Goal: Task Accomplishment & Management: Manage account settings

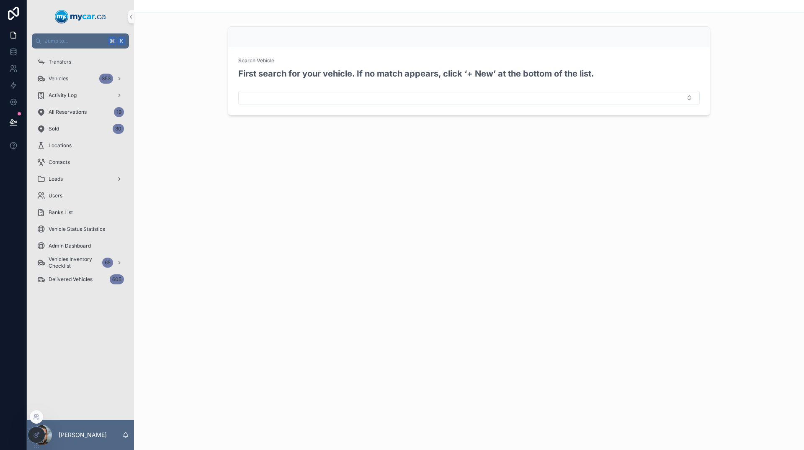
click at [36, 437] on icon at bounding box center [36, 435] width 7 height 7
click at [82, 77] on div "Vehicles 353" at bounding box center [80, 78] width 87 height 13
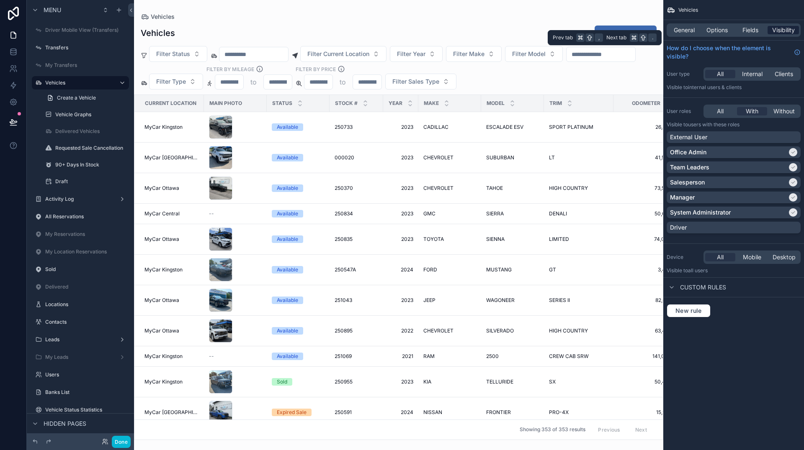
click at [792, 30] on span "Visibility" at bounding box center [783, 30] width 23 height 8
click at [749, 27] on span "Fields" at bounding box center [750, 30] width 16 height 8
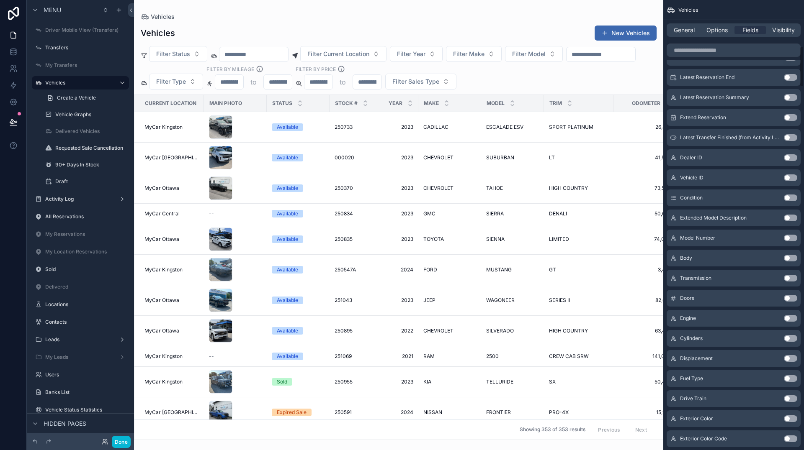
scroll to position [507, 0]
click at [793, 421] on button "Use setting" at bounding box center [790, 420] width 13 height 7
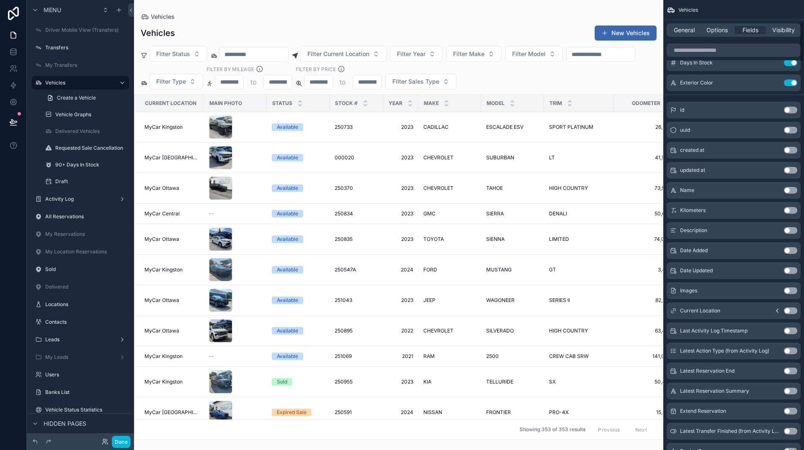
scroll to position [0, 0]
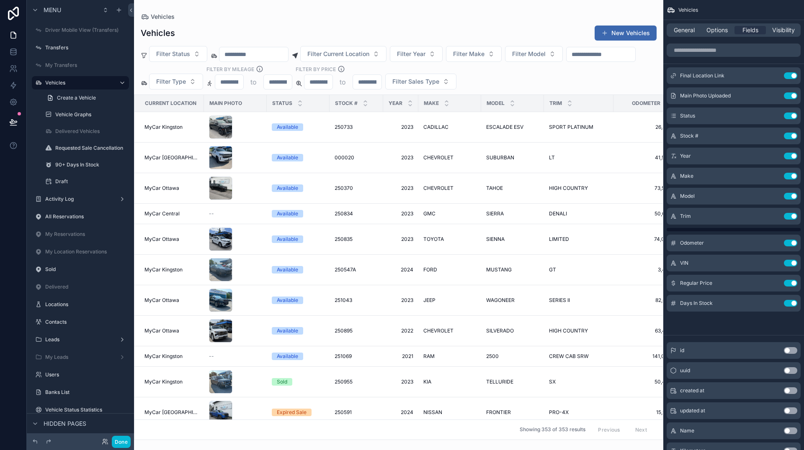
drag, startPoint x: 674, startPoint y: 318, endPoint x: 676, endPoint y: 312, distance: 5.8
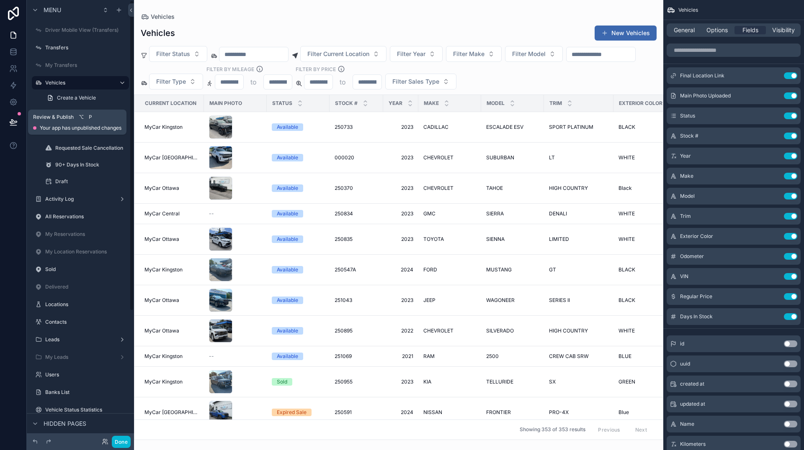
click at [18, 118] on button at bounding box center [13, 122] width 18 height 23
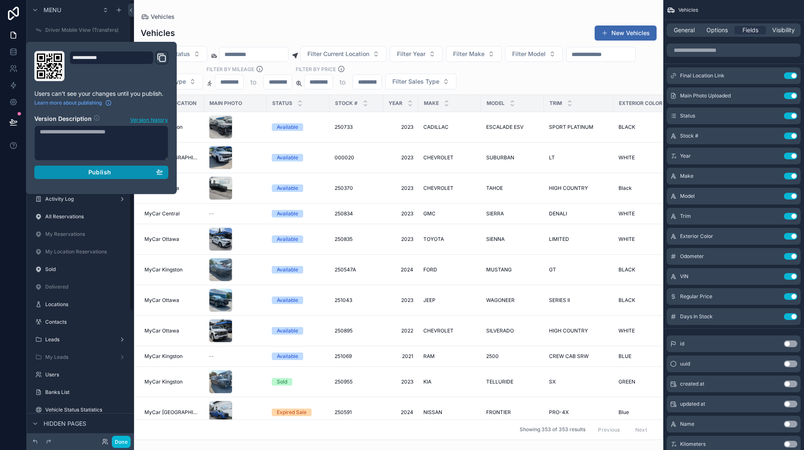
click at [114, 170] on div "Publish" at bounding box center [101, 173] width 123 height 8
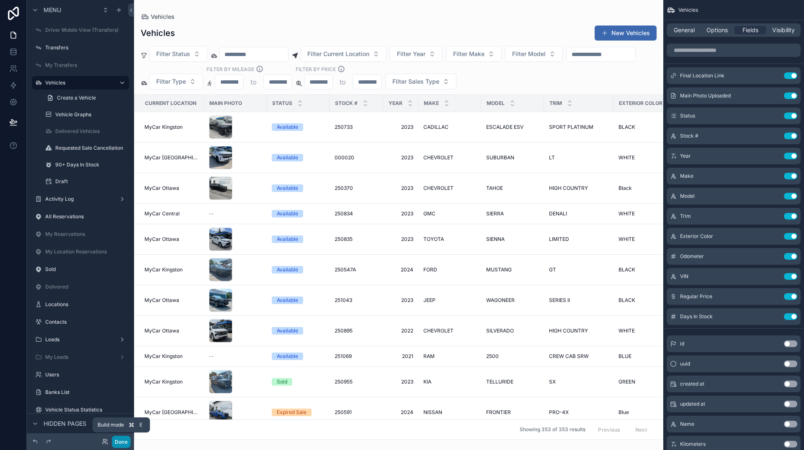
click at [121, 442] on button "Done" at bounding box center [121, 442] width 19 height 12
